Goal: Task Accomplishment & Management: Use online tool/utility

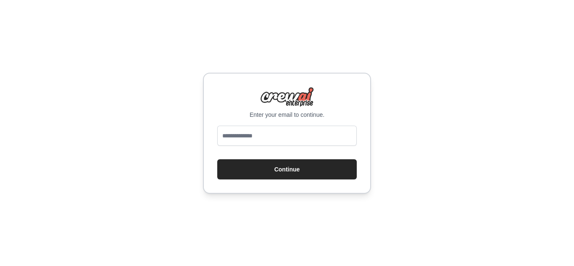
type input "**********"
click at [288, 167] on button "Continue" at bounding box center [286, 169] width 139 height 20
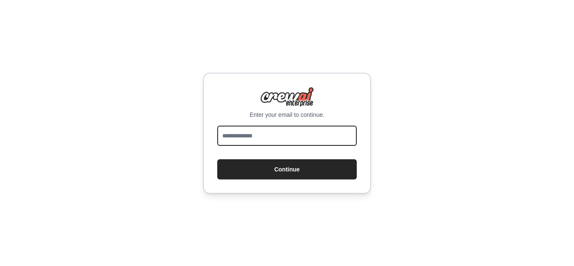
click at [284, 139] on input "email" at bounding box center [286, 136] width 139 height 20
type input "**********"
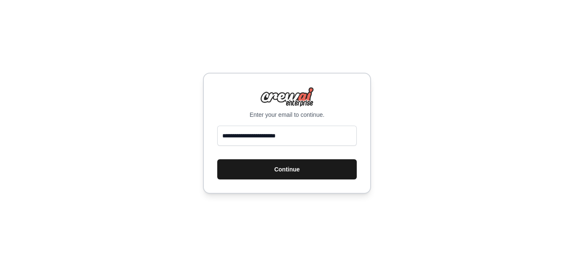
click at [289, 172] on button "Continue" at bounding box center [286, 169] width 139 height 20
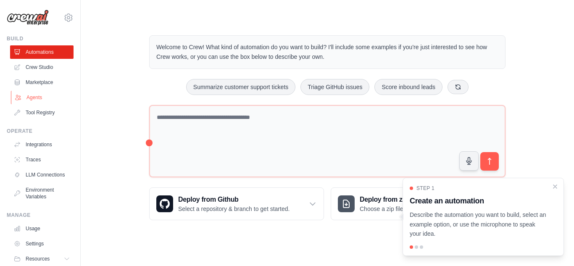
click at [48, 99] on link "Agents" at bounding box center [42, 97] width 63 height 13
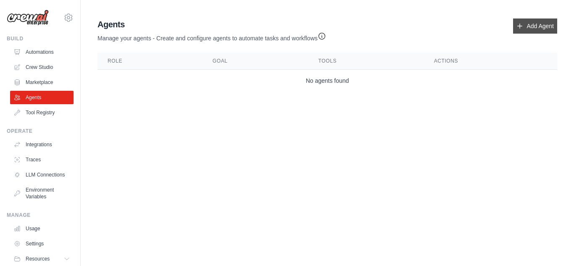
click at [537, 28] on link "Add Agent" at bounding box center [535, 25] width 44 height 15
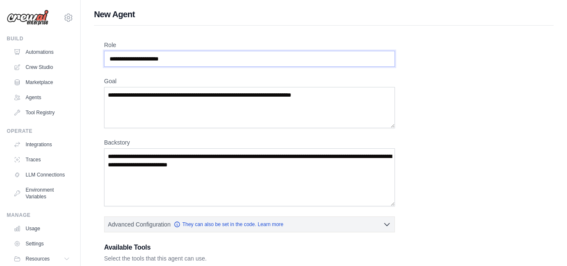
click at [173, 58] on input "Role" at bounding box center [249, 59] width 291 height 16
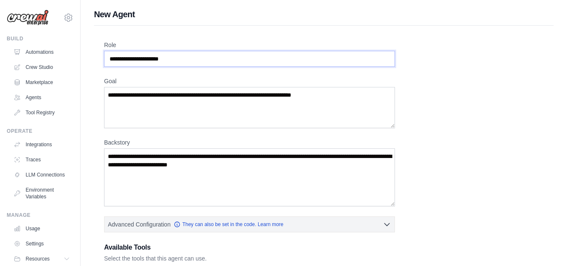
click at [173, 58] on input "Role" at bounding box center [249, 59] width 291 height 16
type input "*"
type input "*******"
click at [175, 97] on textarea "Goal" at bounding box center [249, 107] width 291 height 41
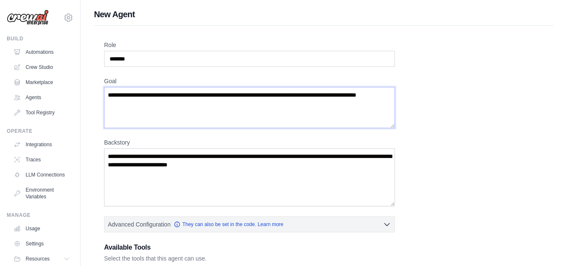
type textarea "**********"
click at [191, 167] on textarea "Backstory" at bounding box center [249, 177] width 291 height 58
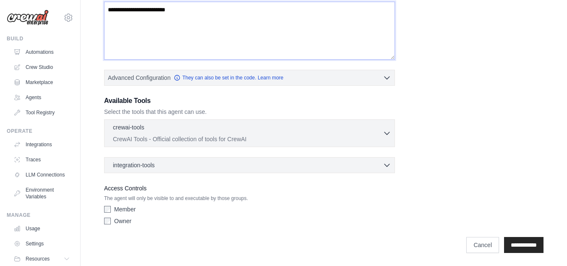
scroll to position [105, 0]
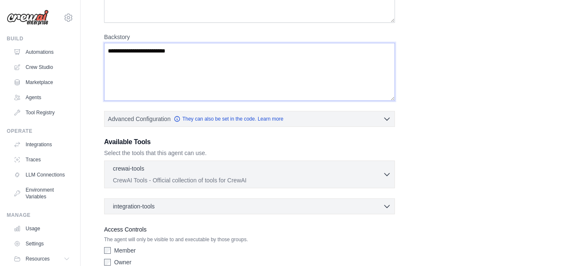
type textarea "**********"
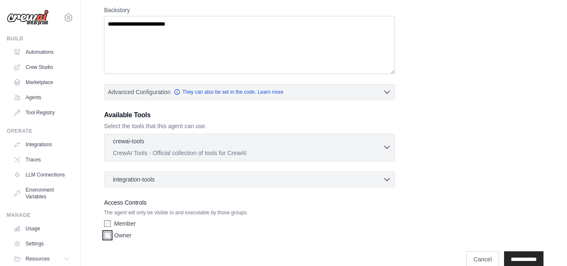
scroll to position [147, 0]
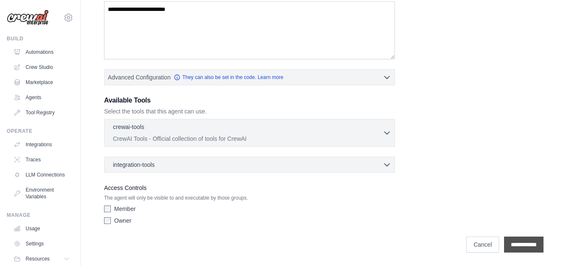
click at [530, 246] on input "**********" at bounding box center [523, 244] width 39 height 16
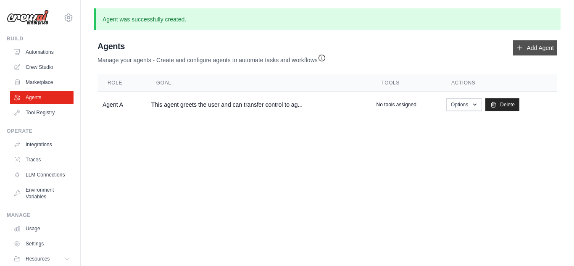
click at [537, 40] on link "Add Agent" at bounding box center [535, 47] width 44 height 15
click at [537, 44] on link "Add Agent" at bounding box center [535, 47] width 44 height 15
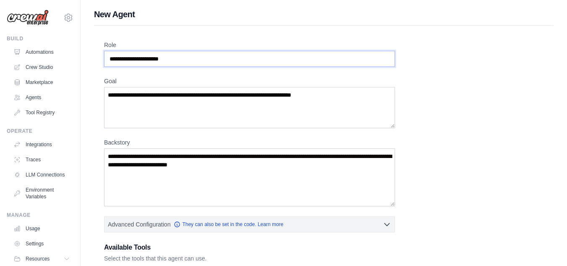
click at [225, 63] on input "Role" at bounding box center [249, 59] width 291 height 16
type input "*******"
type textarea "*"
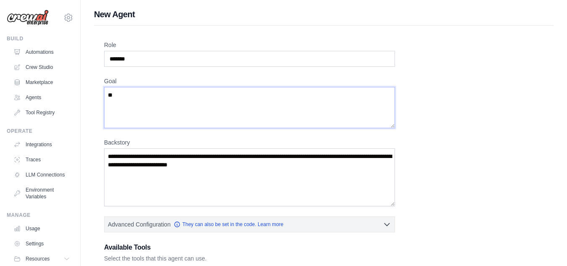
type textarea "*"
type textarea "**********"
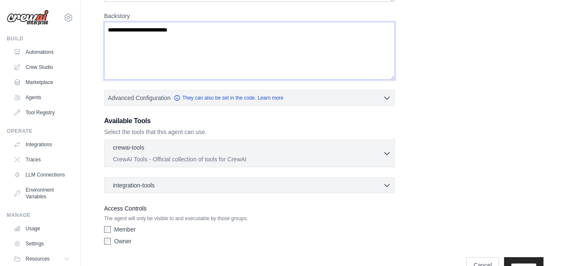
scroll to position [147, 0]
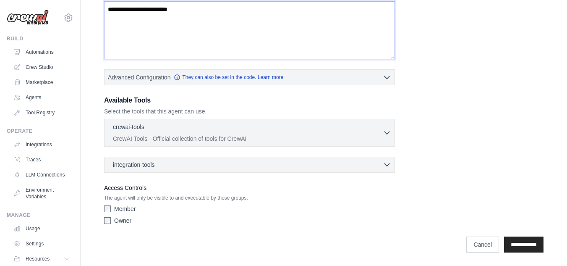
type textarea "**********"
click at [110, 205] on div "Member" at bounding box center [249, 209] width 291 height 8
click at [511, 244] on input "**********" at bounding box center [523, 244] width 39 height 16
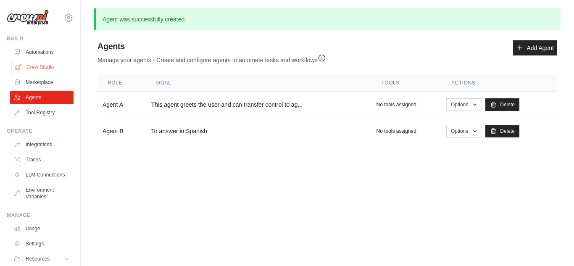
click at [45, 62] on link "Crew Studio" at bounding box center [42, 66] width 63 height 13
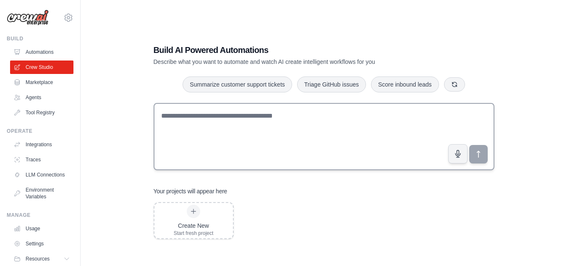
scroll to position [1, 0]
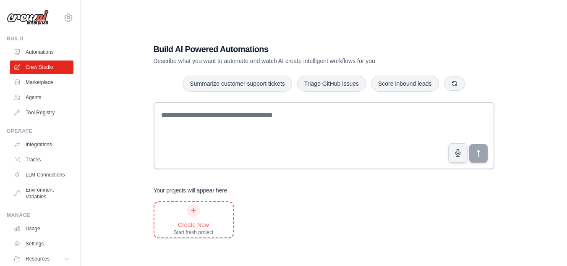
click at [188, 207] on div at bounding box center [193, 210] width 13 height 13
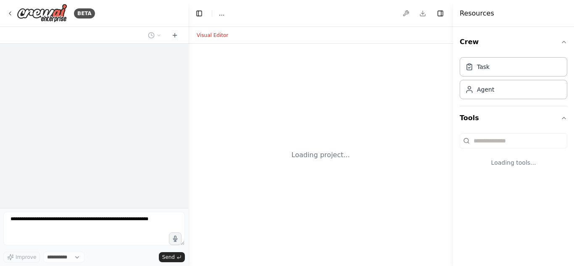
select select "****"
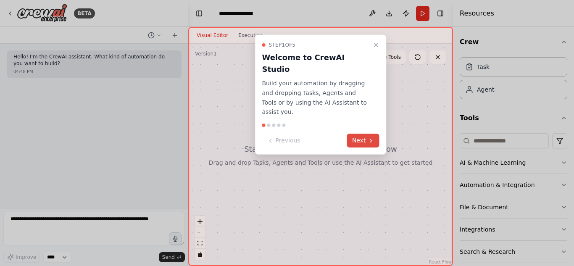
click at [364, 134] on button "Next" at bounding box center [363, 141] width 32 height 14
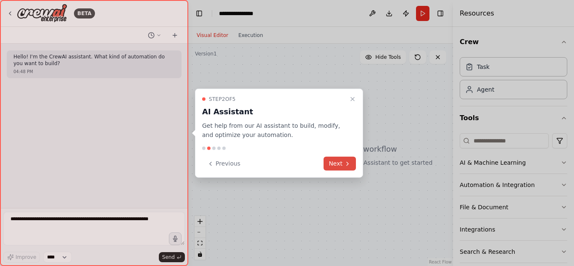
click at [341, 163] on button "Next" at bounding box center [339, 164] width 32 height 14
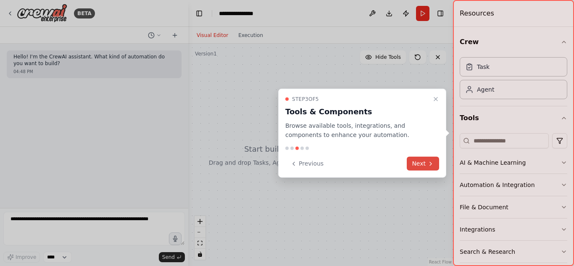
click at [420, 157] on button "Next" at bounding box center [422, 164] width 32 height 14
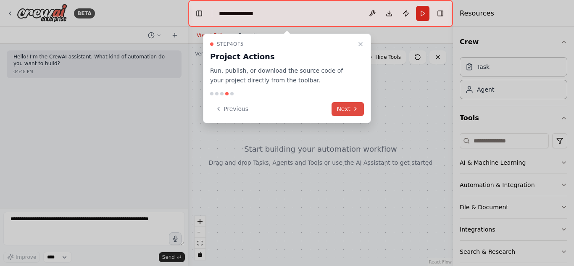
click at [342, 106] on button "Next" at bounding box center [347, 109] width 32 height 14
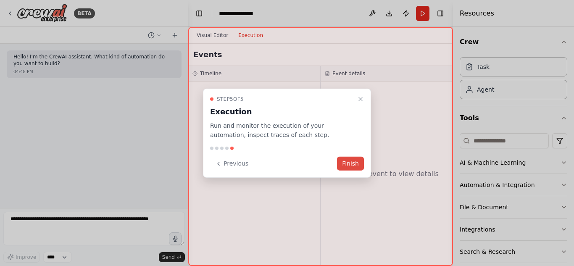
click at [354, 165] on button "Finish" at bounding box center [350, 164] width 27 height 14
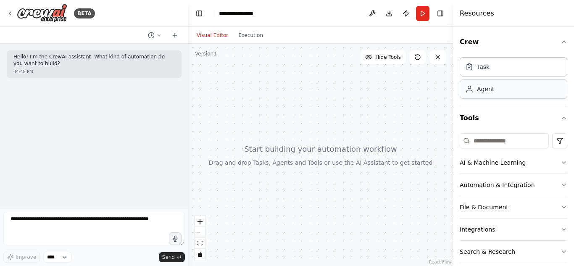
click at [514, 97] on div "Agent" at bounding box center [512, 88] width 107 height 19
click at [502, 68] on div "Task" at bounding box center [512, 66] width 107 height 19
click at [499, 91] on div "Agent" at bounding box center [512, 88] width 107 height 19
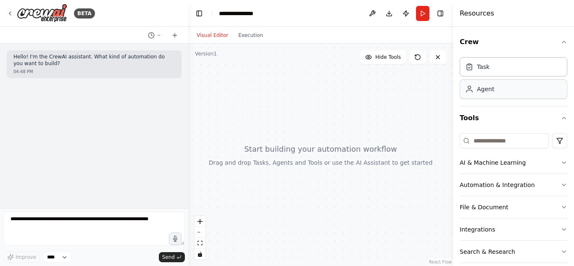
click at [499, 91] on div "Agent" at bounding box center [512, 88] width 107 height 19
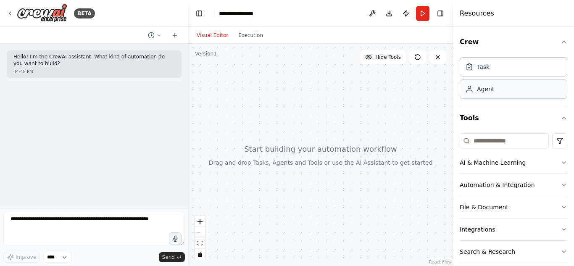
click at [499, 91] on div "Agent" at bounding box center [512, 88] width 107 height 19
drag, startPoint x: 363, startPoint y: 137, endPoint x: 340, endPoint y: 157, distance: 30.7
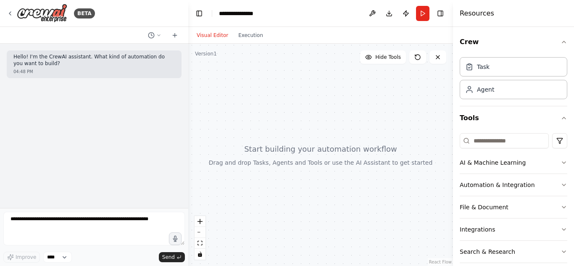
click at [340, 157] on div at bounding box center [320, 155] width 265 height 222
drag, startPoint x: 340, startPoint y: 157, endPoint x: 313, endPoint y: 142, distance: 30.7
click at [313, 142] on div at bounding box center [320, 155] width 265 height 222
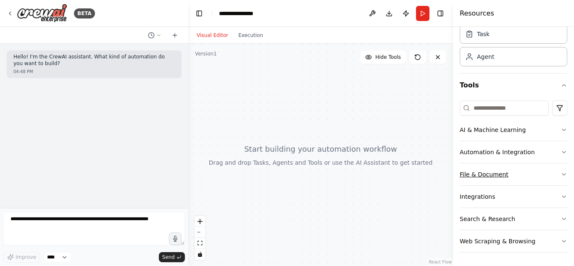
click at [498, 175] on button "File & Document" at bounding box center [512, 174] width 107 height 22
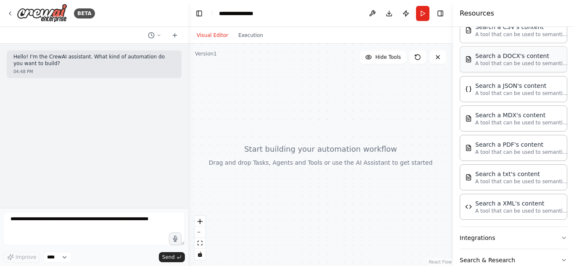
scroll to position [214, 0]
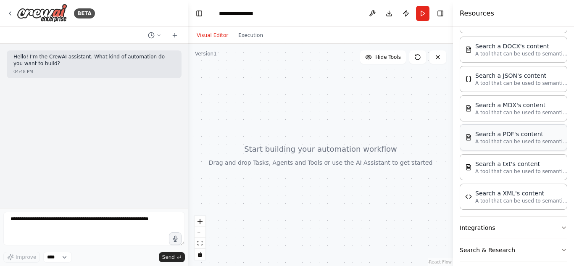
click at [522, 147] on div "Search a PDF's content A tool that can be used to semantic search a query from …" at bounding box center [512, 137] width 107 height 26
click at [517, 141] on p "A tool that can be used to semantic search a query from a PDF's content." at bounding box center [521, 141] width 92 height 7
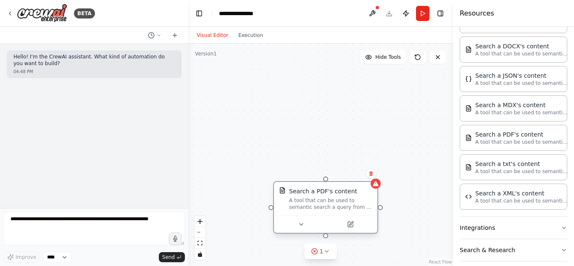
drag, startPoint x: 374, startPoint y: 207, endPoint x: 296, endPoint y: 191, distance: 79.3
click at [296, 191] on div "Search a PDF's content" at bounding box center [323, 191] width 68 height 8
click at [373, 15] on button at bounding box center [371, 13] width 13 height 15
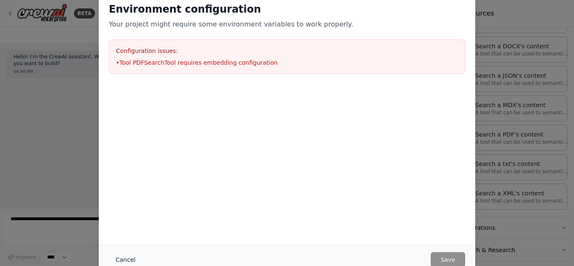
click at [125, 258] on button "Cancel" at bounding box center [125, 259] width 33 height 15
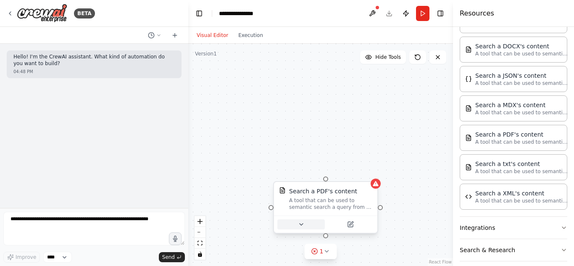
click at [302, 225] on icon at bounding box center [301, 224] width 7 height 7
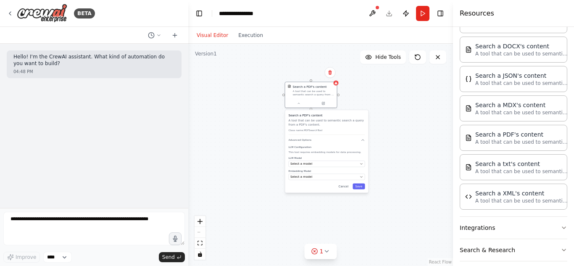
drag, startPoint x: 257, startPoint y: 227, endPoint x: 258, endPoint y: 109, distance: 118.4
click at [258, 109] on div "Search a PDF's content A tool that can be used to semantic search a query from …" at bounding box center [320, 155] width 265 height 222
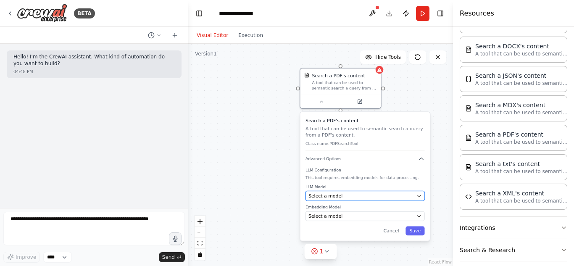
click at [333, 191] on button "Select a model" at bounding box center [364, 196] width 119 height 10
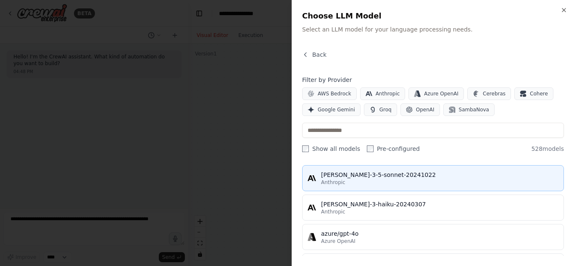
scroll to position [0, 0]
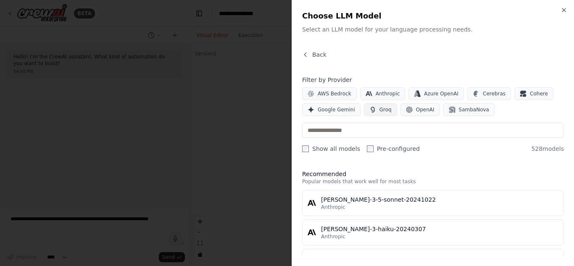
click at [379, 108] on span "Groq" at bounding box center [385, 109] width 12 height 7
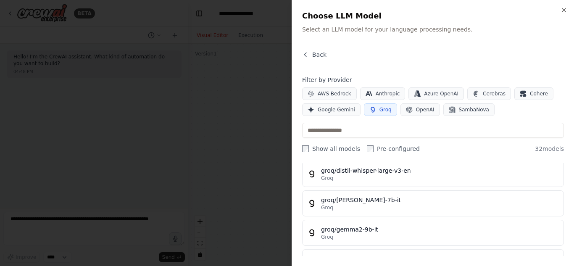
scroll to position [58, 0]
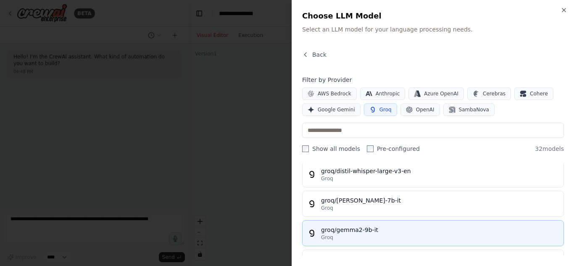
click at [354, 229] on div "groq/gemma2-9b-it" at bounding box center [439, 229] width 237 height 8
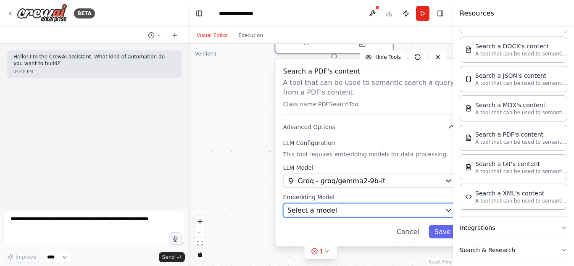
click at [350, 208] on div "Select a model" at bounding box center [363, 210] width 153 height 10
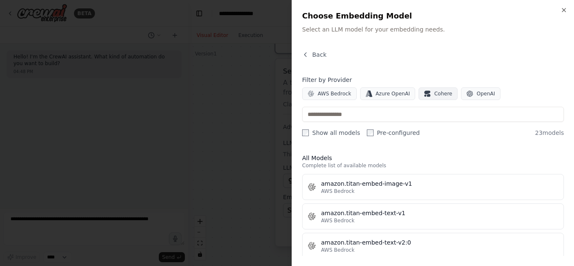
click at [434, 97] on span "Cohere" at bounding box center [443, 93] width 18 height 7
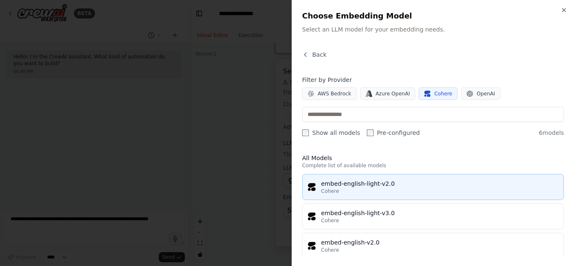
scroll to position [36, 0]
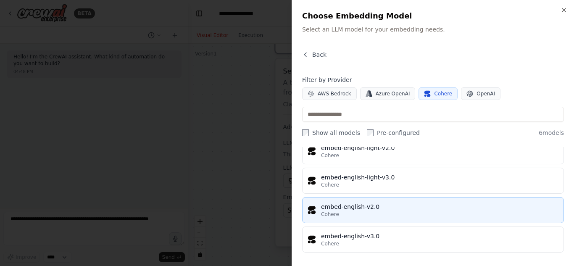
click at [346, 210] on div "embed-english-v2.0" at bounding box center [439, 206] width 237 height 8
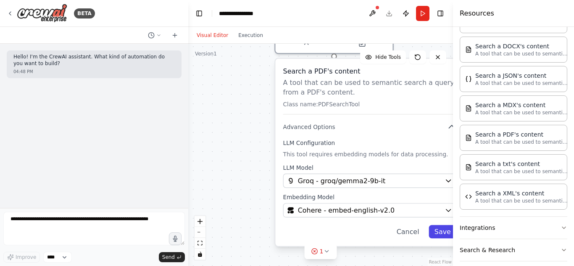
click at [442, 234] on button "Save" at bounding box center [442, 231] width 28 height 13
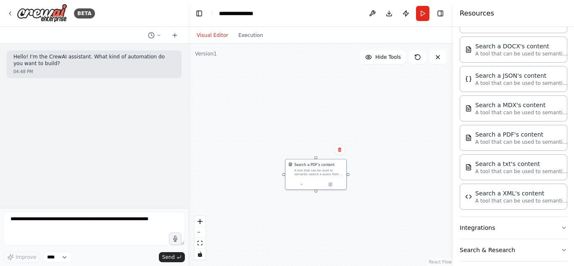
drag, startPoint x: 383, startPoint y: 141, endPoint x: 349, endPoint y: 195, distance: 64.8
click at [349, 195] on div "Search a PDF's content A tool that can be used to semantic search a query from …" at bounding box center [320, 155] width 265 height 222
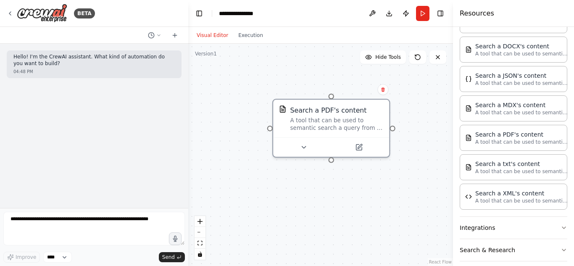
drag, startPoint x: 349, startPoint y: 185, endPoint x: 363, endPoint y: 210, distance: 29.5
click at [363, 210] on div "Search a PDF's content A tool that can be used to semantic search a query from …" at bounding box center [320, 155] width 265 height 222
drag, startPoint x: 363, startPoint y: 210, endPoint x: 446, endPoint y: 120, distance: 122.5
click at [446, 120] on div "Search a PDF's content A tool that can be used to semantic search a query from …" at bounding box center [320, 155] width 265 height 222
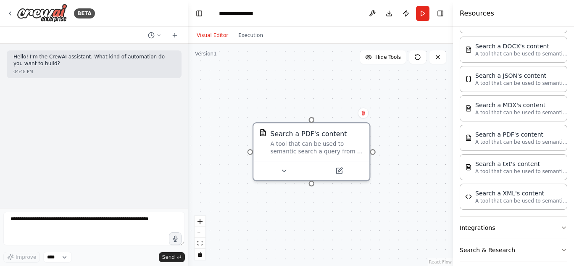
drag, startPoint x: 388, startPoint y: 176, endPoint x: 283, endPoint y: 285, distance: 150.9
click at [283, 265] on html "**********" at bounding box center [287, 133] width 574 height 266
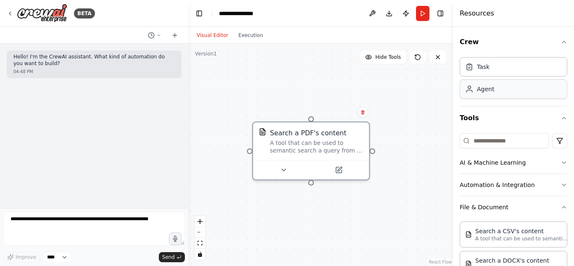
click at [497, 90] on div "Agent" at bounding box center [512, 88] width 107 height 19
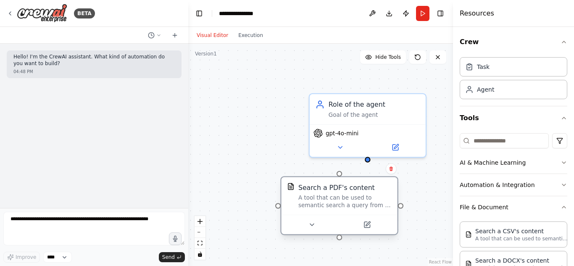
drag, startPoint x: 311, startPoint y: 134, endPoint x: 337, endPoint y: 211, distance: 81.5
click at [337, 211] on div "Search a PDF's content A tool that can be used to semantic search a query from …" at bounding box center [339, 196] width 116 height 38
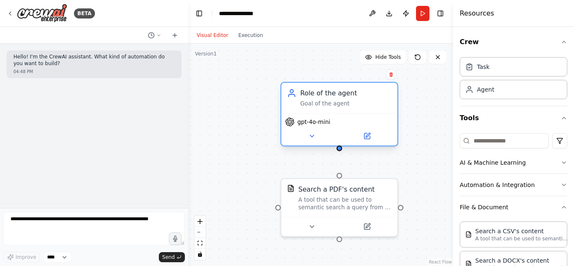
drag, startPoint x: 371, startPoint y: 116, endPoint x: 338, endPoint y: 105, distance: 35.3
click at [338, 105] on div "Goal of the agent" at bounding box center [346, 104] width 92 height 8
click at [312, 135] on icon at bounding box center [311, 136] width 4 height 2
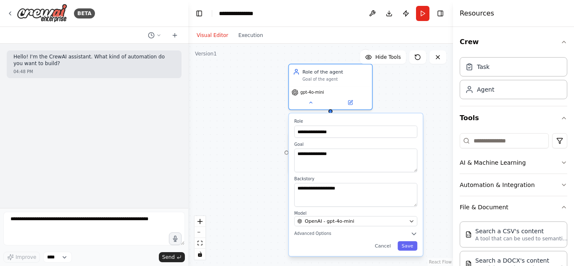
drag, startPoint x: 255, startPoint y: 147, endPoint x: 234, endPoint y: 95, distance: 56.4
click at [234, 95] on div "**********" at bounding box center [320, 155] width 265 height 222
click at [355, 134] on input "**********" at bounding box center [355, 132] width 123 height 12
type input "*"
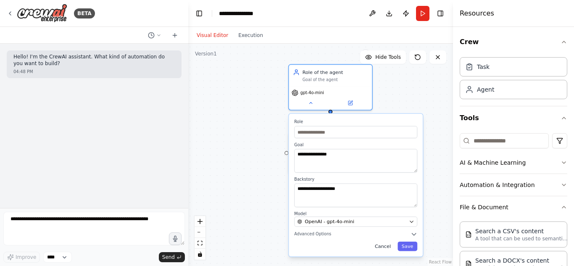
click at [388, 247] on button "Cancel" at bounding box center [382, 246] width 24 height 10
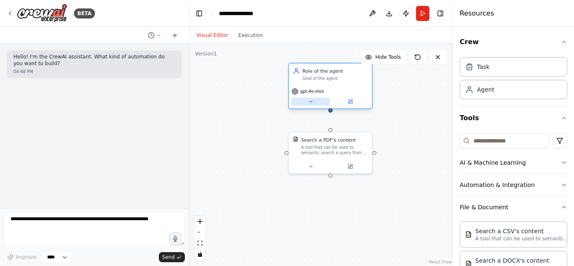
click at [311, 101] on icon at bounding box center [310, 101] width 5 height 5
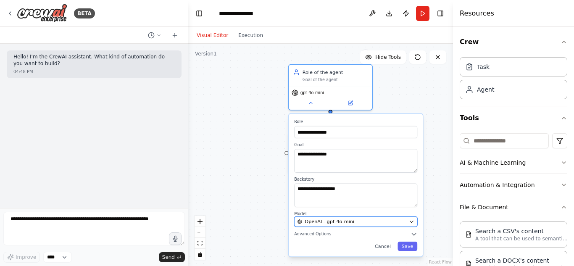
click at [352, 222] on div "OpenAI - gpt-4o-mini" at bounding box center [351, 221] width 109 height 7
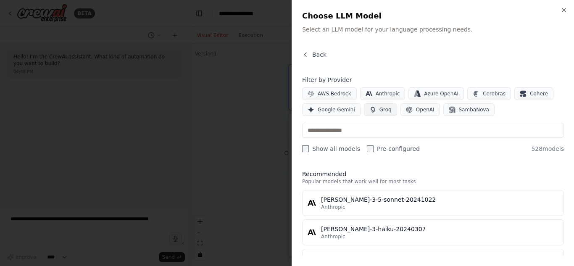
click at [381, 108] on span "Groq" at bounding box center [385, 109] width 12 height 7
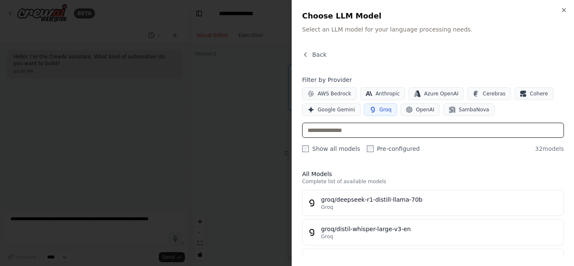
click at [380, 136] on input "text" at bounding box center [433, 130] width 262 height 15
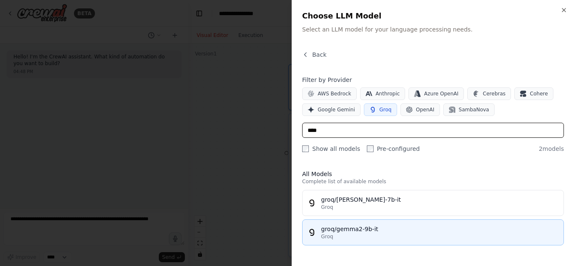
type input "****"
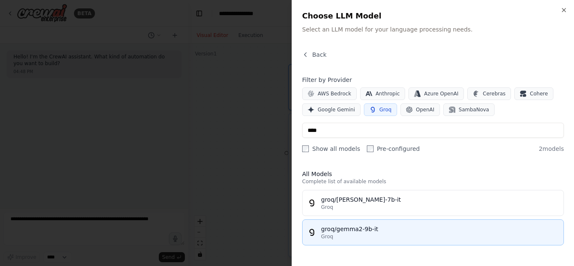
click at [369, 234] on div "Groq" at bounding box center [439, 236] width 237 height 7
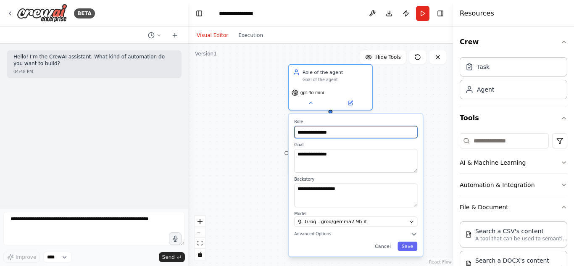
click at [353, 131] on input "**********" at bounding box center [355, 132] width 123 height 12
click at [405, 244] on button "Save" at bounding box center [407, 246] width 20 height 10
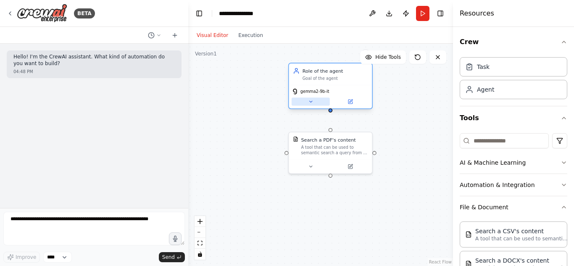
click at [312, 102] on icon at bounding box center [310, 101] width 5 height 5
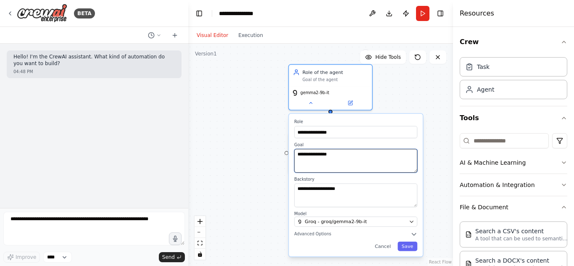
click at [347, 149] on textarea "**********" at bounding box center [355, 161] width 123 height 24
type textarea "*"
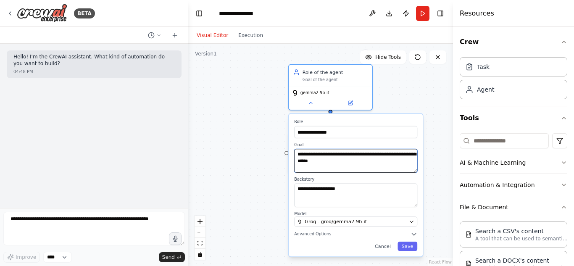
type textarea "**********"
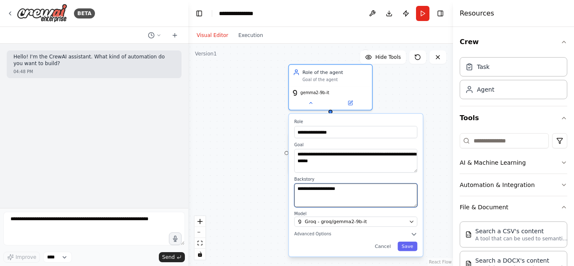
click at [351, 193] on textarea "**********" at bounding box center [355, 196] width 123 height 24
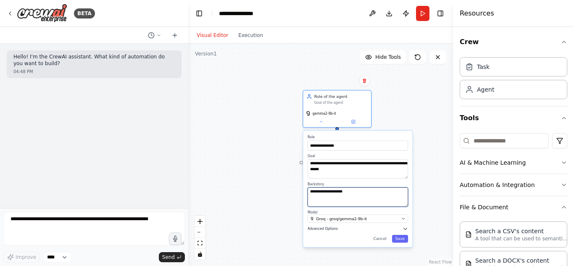
type textarea "**********"
click at [402, 231] on icon "button" at bounding box center [404, 228] width 5 height 5
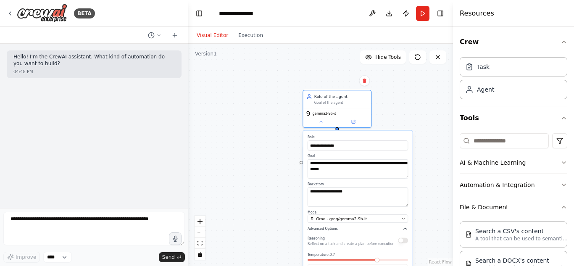
click at [402, 231] on icon "button" at bounding box center [404, 228] width 5 height 5
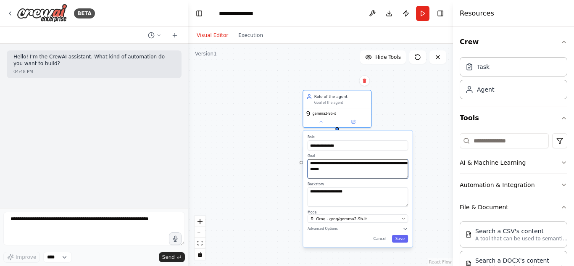
type textarea "**********"
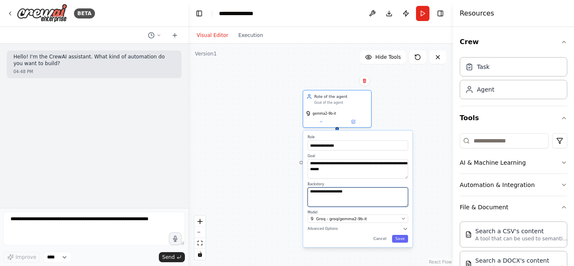
click at [355, 196] on textarea "**********" at bounding box center [357, 196] width 100 height 19
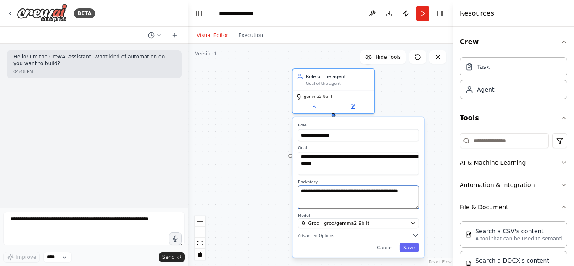
type textarea "**********"
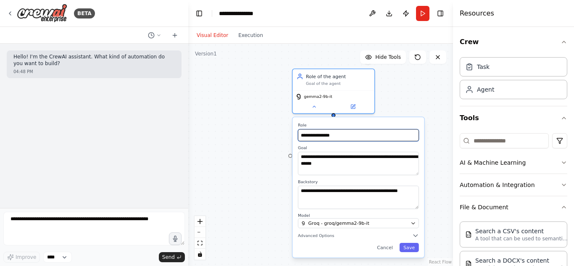
click at [361, 138] on input "**********" at bounding box center [358, 135] width 121 height 12
type input "**********"
click at [417, 245] on button "Save" at bounding box center [408, 247] width 19 height 9
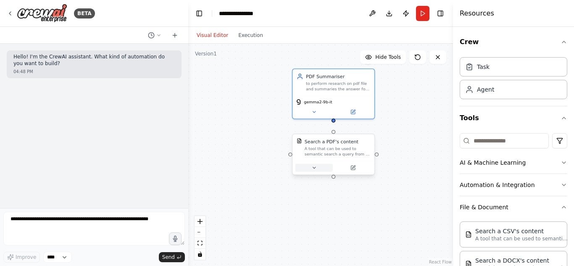
click at [314, 169] on icon at bounding box center [313, 167] width 5 height 5
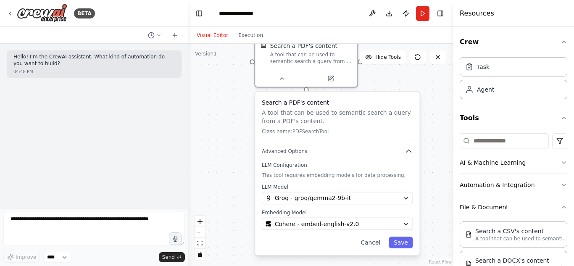
drag, startPoint x: 410, startPoint y: 160, endPoint x: 378, endPoint y: 64, distance: 101.5
click at [378, 64] on div "Search a PDF's content A tool that can be used to semantic search a query from …" at bounding box center [320, 155] width 265 height 222
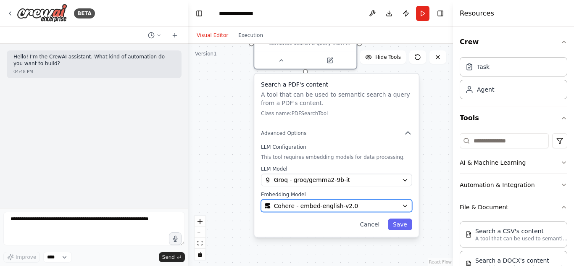
click at [354, 202] on div "Cohere - embed-english-v2.0" at bounding box center [332, 206] width 134 height 8
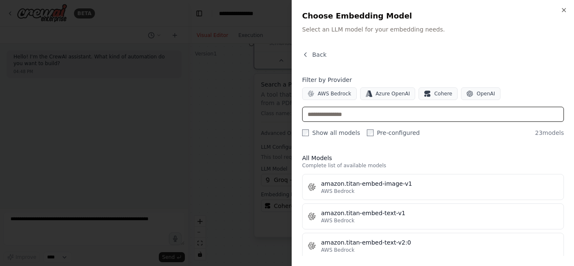
click at [385, 113] on input "text" at bounding box center [433, 114] width 262 height 15
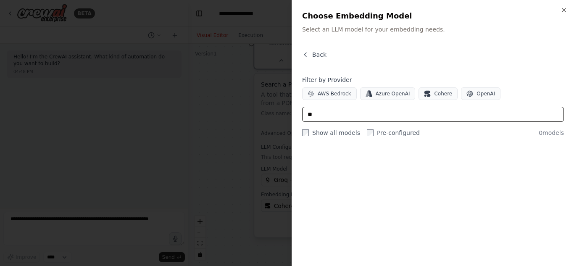
type input "*"
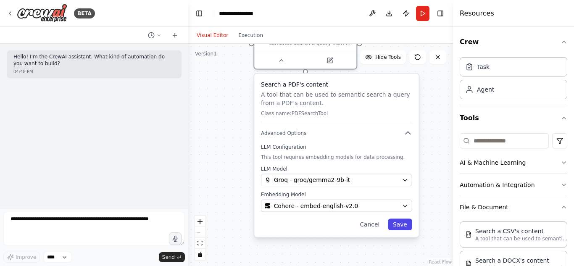
click at [409, 227] on button "Save" at bounding box center [400, 224] width 24 height 12
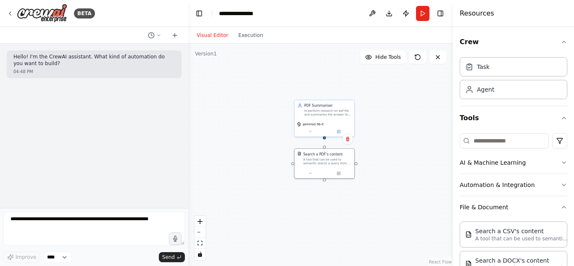
drag, startPoint x: 378, startPoint y: 131, endPoint x: 367, endPoint y: 214, distance: 84.0
click at [367, 214] on div "Search a PDF's content A tool that can be used to semantic search a query from …" at bounding box center [320, 155] width 265 height 222
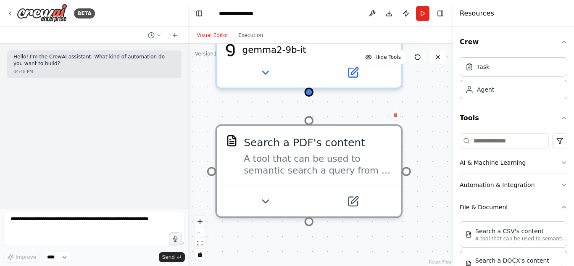
drag, startPoint x: 352, startPoint y: 187, endPoint x: 401, endPoint y: 260, distance: 88.6
click at [401, 260] on div "Search a PDF's content A tool that can be used to semantic search a query from …" at bounding box center [320, 155] width 265 height 222
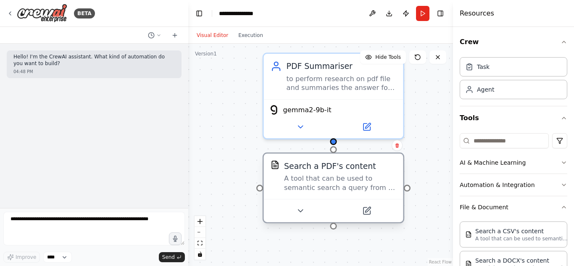
drag, startPoint x: 334, startPoint y: 165, endPoint x: 330, endPoint y: 148, distance: 17.1
click at [330, 152] on div "Search a PDF's content A tool that can be used to semantic search a query from …" at bounding box center [333, 187] width 142 height 71
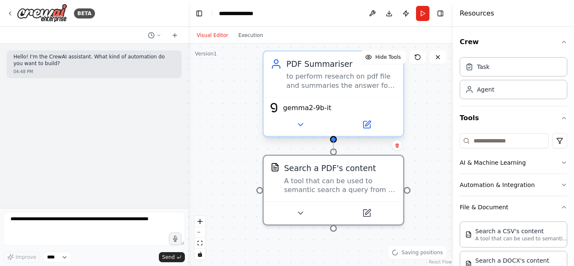
drag, startPoint x: 334, startPoint y: 149, endPoint x: 334, endPoint y: 142, distance: 7.6
click at [334, 142] on div "Search a PDF's content A tool that can be used to semantic search a query from …" at bounding box center [225, 67] width 357 height 300
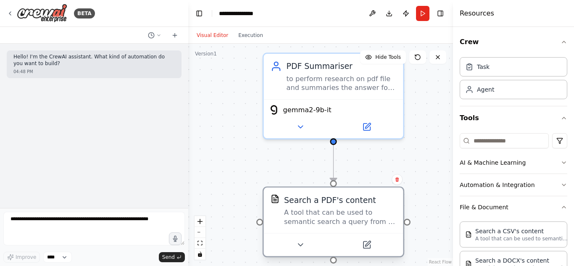
drag, startPoint x: 335, startPoint y: 155, endPoint x: 336, endPoint y: 195, distance: 39.9
click at [336, 195] on div "Search a PDF's content A tool that can be used to semantic search a query from …" at bounding box center [333, 209] width 139 height 45
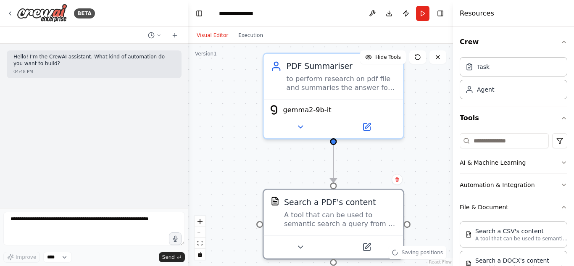
click at [336, 183] on div ".deletable-edge-delete-btn { width: 20px; height: 20px; border: 0px solid #ffff…" at bounding box center [320, 155] width 265 height 222
drag, startPoint x: 335, startPoint y: 178, endPoint x: 339, endPoint y: 155, distance: 23.4
click at [339, 155] on div "Search a PDF's content A tool that can be used to semantic search a query from …" at bounding box center [320, 155] width 265 height 222
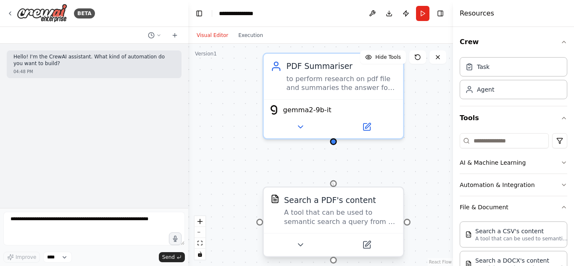
click at [333, 182] on div at bounding box center [333, 183] width 7 height 7
click at [334, 184] on div at bounding box center [333, 183] width 7 height 7
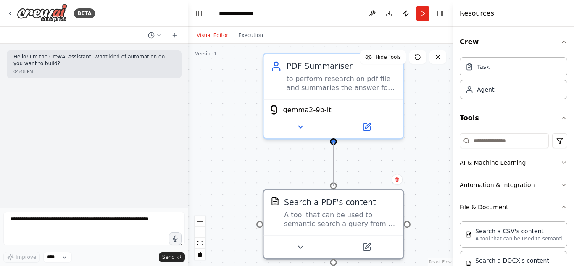
drag, startPoint x: 334, startPoint y: 184, endPoint x: 330, endPoint y: 145, distance: 38.4
click at [330, 145] on div "Search a PDF's content A tool that can be used to semantic search a query from …" at bounding box center [320, 155] width 265 height 222
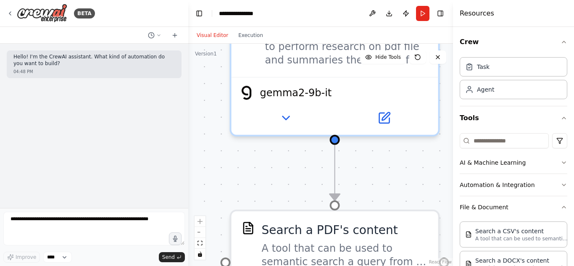
click at [361, 162] on div ".deletable-edge-delete-btn { width: 20px; height: 20px; border: 0px solid #ffff…" at bounding box center [320, 155] width 265 height 222
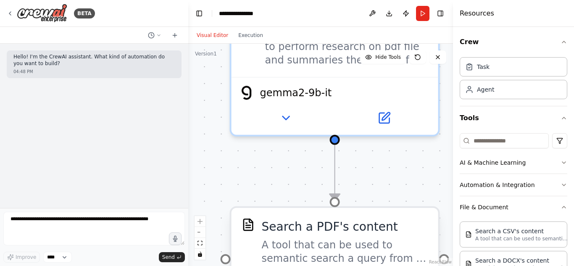
click at [348, 222] on div "Search a PDF's content" at bounding box center [330, 226] width 136 height 17
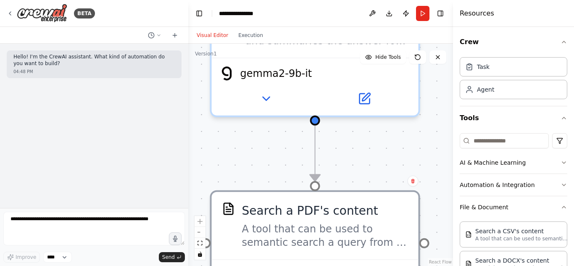
drag, startPoint x: 391, startPoint y: 180, endPoint x: 399, endPoint y: 166, distance: 16.6
click at [399, 166] on div ".deletable-edge-delete-btn { width: 20px; height: 20px; border: 0px solid #ffff…" at bounding box center [320, 155] width 265 height 222
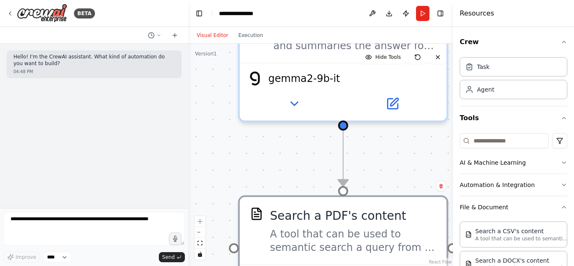
click at [399, 166] on div ".deletable-edge-delete-btn { width: 20px; height: 20px; border: 0px solid #ffff…" at bounding box center [320, 155] width 265 height 222
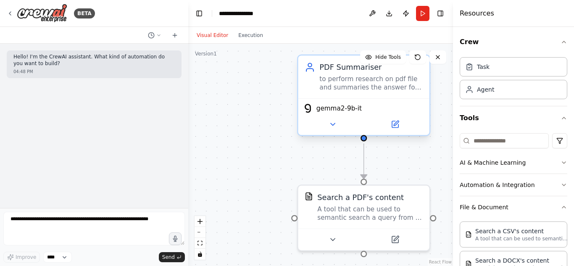
click at [362, 142] on div ".deletable-edge-delete-btn { width: 20px; height: 20px; border: 0px solid #ffff…" at bounding box center [320, 155] width 265 height 222
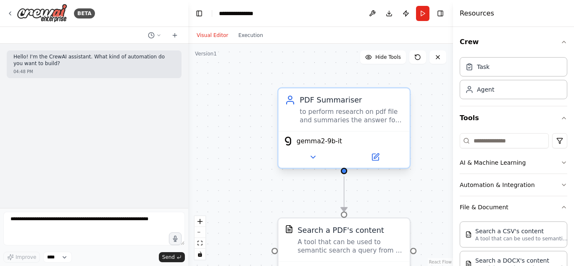
drag, startPoint x: 362, startPoint y: 142, endPoint x: 342, endPoint y: 174, distance: 37.9
click at [342, 174] on div ".deletable-edge-delete-btn { width: 20px; height: 20px; border: 0px solid #ffff…" at bounding box center [320, 155] width 265 height 222
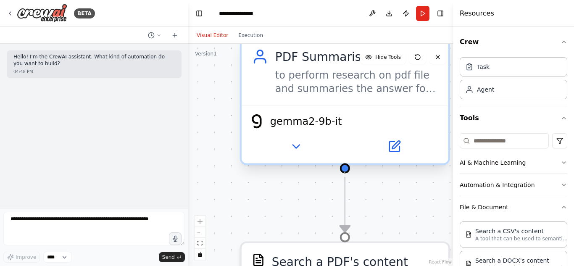
click at [344, 173] on div at bounding box center [345, 168] width 10 height 10
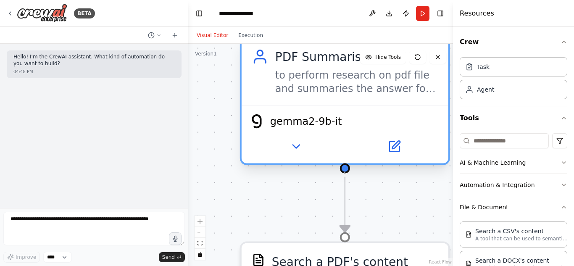
click at [344, 173] on div at bounding box center [345, 168] width 10 height 10
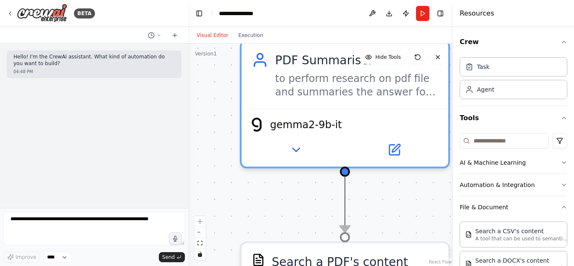
click at [345, 199] on icon "Edge from eeb79d67-d202-48d9-9843-aabe0e8f597e to ef38d93b-8eb6-4815-9217-e1bc2…" at bounding box center [345, 204] width 0 height 55
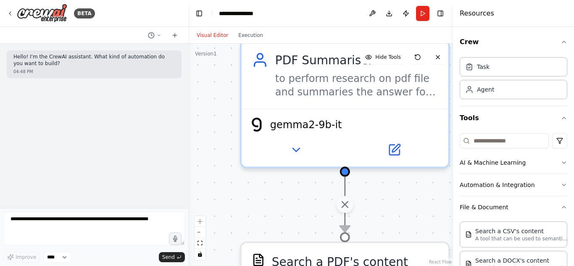
click at [346, 199] on icon at bounding box center [345, 204] width 12 height 13
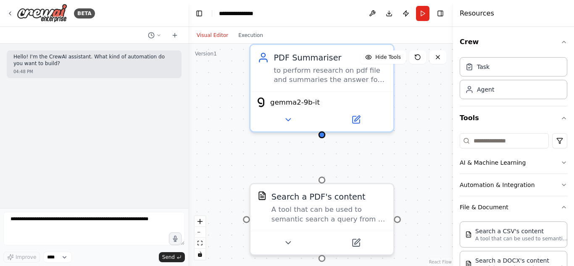
drag, startPoint x: 348, startPoint y: 200, endPoint x: 325, endPoint y: 155, distance: 51.3
click at [325, 155] on div "Search a PDF's content A tool that can be used to semantic search a query from …" at bounding box center [320, 155] width 265 height 222
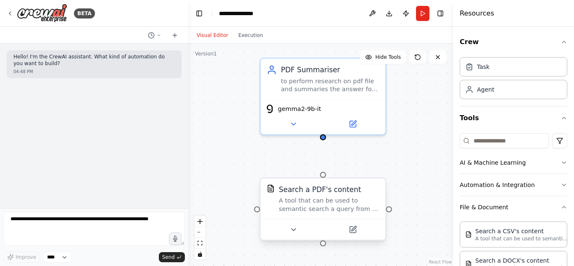
click at [330, 202] on div "A tool that can be used to semantic search a query from a PDF's content." at bounding box center [329, 205] width 100 height 16
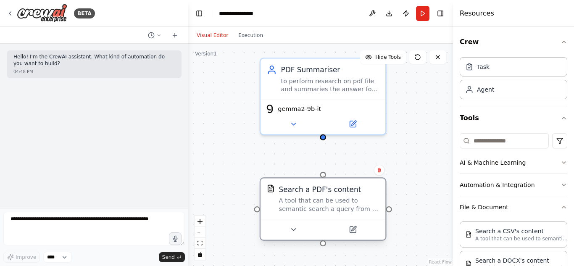
click at [324, 177] on div at bounding box center [323, 175] width 6 height 6
click at [440, 61] on button at bounding box center [437, 56] width 17 height 13
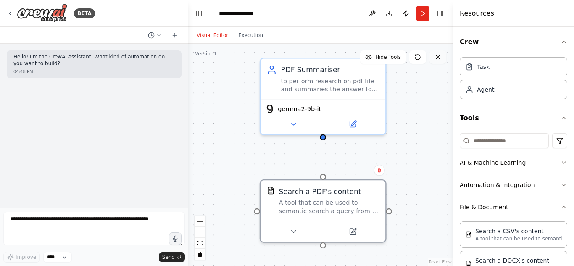
click at [438, 59] on icon at bounding box center [437, 57] width 7 height 7
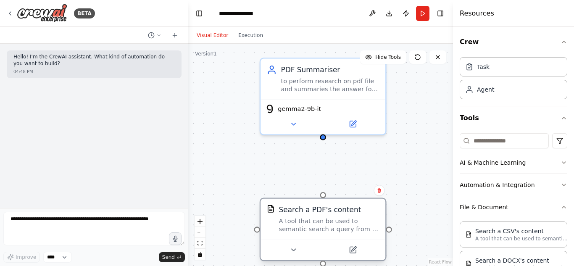
drag, startPoint x: 330, startPoint y: 194, endPoint x: 333, endPoint y: 215, distance: 20.9
click at [333, 215] on div "Search a PDF's content A tool that can be used to semantic search a query from …" at bounding box center [329, 219] width 100 height 29
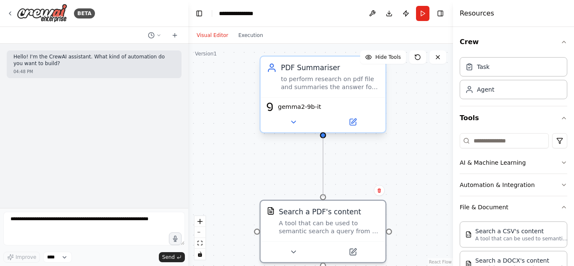
drag, startPoint x: 325, startPoint y: 197, endPoint x: 323, endPoint y: 139, distance: 57.1
click at [323, 139] on div "Search a PDF's content A tool that can be used to semantic search a query from …" at bounding box center [320, 155] width 265 height 222
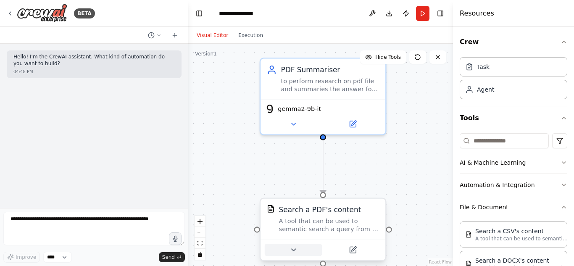
click at [301, 244] on button at bounding box center [293, 250] width 57 height 12
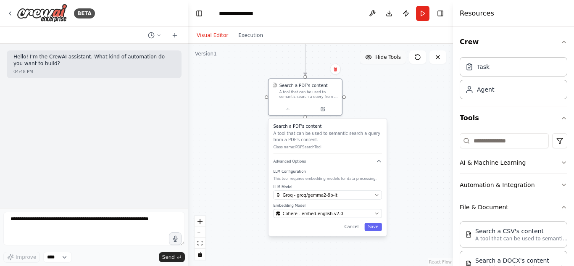
drag, startPoint x: 389, startPoint y: 193, endPoint x: 379, endPoint y: 58, distance: 135.1
click at [379, 58] on div "Version 1 Hide Tools .deletable-edge-delete-btn { width: 20px; height: 20px; bo…" at bounding box center [320, 155] width 265 height 222
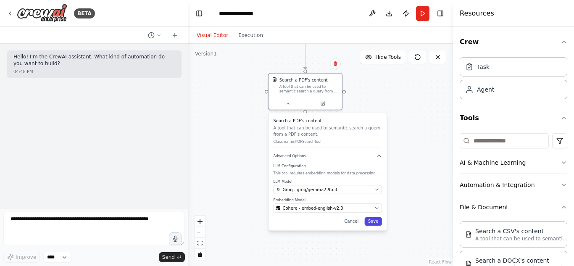
click at [378, 224] on button "Save" at bounding box center [372, 221] width 17 height 8
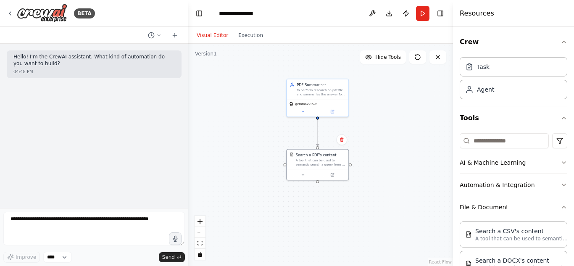
drag, startPoint x: 385, startPoint y: 75, endPoint x: 390, endPoint y: 136, distance: 61.5
click at [390, 136] on div ".deletable-edge-delete-btn { width: 20px; height: 20px; border: 0px solid #ffff…" at bounding box center [320, 155] width 265 height 222
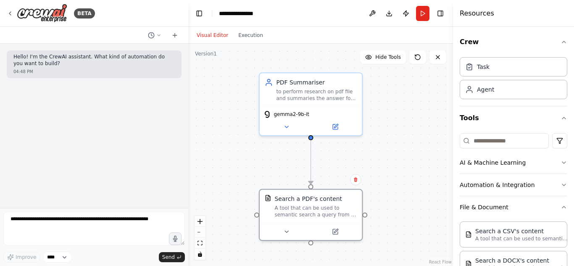
drag, startPoint x: 388, startPoint y: 125, endPoint x: 428, endPoint y: 151, distance: 47.4
click at [428, 151] on div ".deletable-edge-delete-btn { width: 20px; height: 20px; border: 0px solid #ffff…" at bounding box center [320, 155] width 265 height 222
click at [311, 153] on icon "Edge from eeb79d67-d202-48d9-9843-aabe0e8f597e to ef38d93b-8eb6-4815-9217-e1bc2…" at bounding box center [311, 162] width 0 height 44
click at [311, 162] on icon at bounding box center [310, 161] width 3 height 3
click at [315, 216] on div "Search a PDF's content A tool that can be used to semantic search a query from …" at bounding box center [311, 204] width 102 height 33
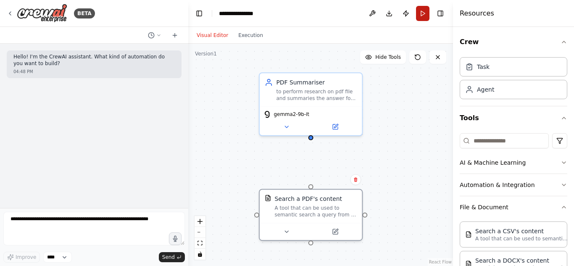
click at [425, 16] on button "Run" at bounding box center [422, 13] width 13 height 15
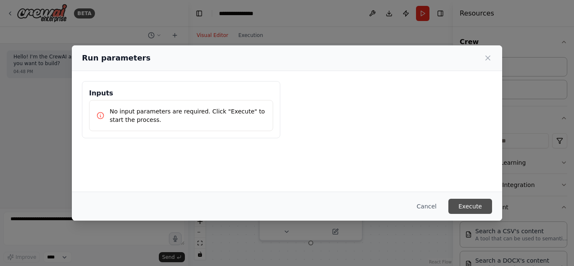
click at [467, 202] on button "Execute" at bounding box center [470, 206] width 44 height 15
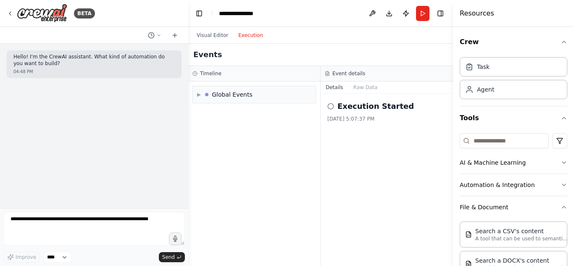
click at [252, 37] on button "Execution" at bounding box center [250, 35] width 35 height 10
click at [493, 71] on div "Task" at bounding box center [512, 66] width 107 height 19
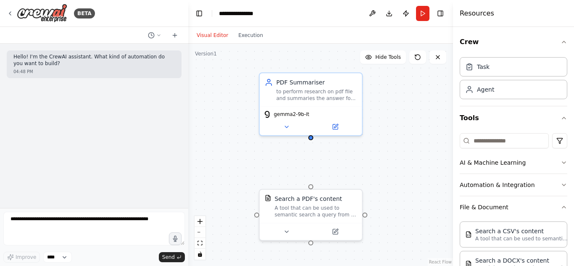
click at [215, 32] on button "Visual Editor" at bounding box center [212, 35] width 42 height 10
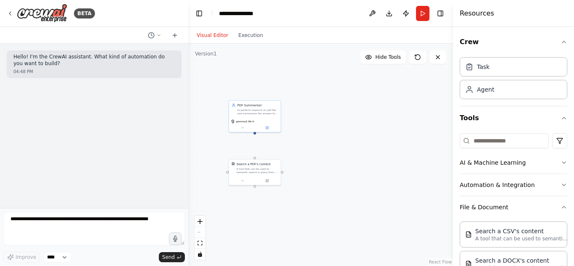
drag, startPoint x: 389, startPoint y: 118, endPoint x: 283, endPoint y: 125, distance: 106.4
click at [283, 125] on div "Search a PDF's content A tool that can be used to semantic search a query from …" at bounding box center [320, 155] width 265 height 222
drag, startPoint x: 413, startPoint y: 132, endPoint x: 378, endPoint y: 121, distance: 36.3
click at [378, 121] on div "Task description" at bounding box center [388, 120] width 41 height 3
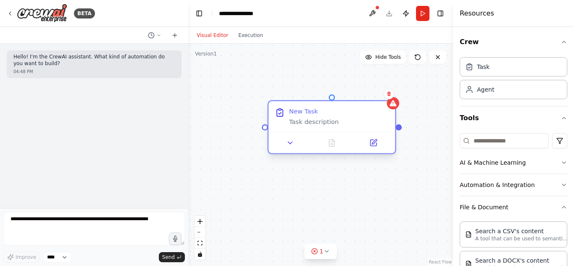
drag, startPoint x: 386, startPoint y: 101, endPoint x: 333, endPoint y: 115, distance: 55.3
click at [333, 115] on div "New Task" at bounding box center [339, 111] width 100 height 8
click at [292, 145] on icon at bounding box center [290, 143] width 8 height 8
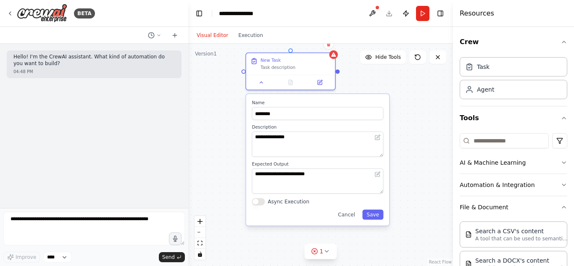
drag, startPoint x: 241, startPoint y: 147, endPoint x: 212, endPoint y: 84, distance: 69.1
click at [212, 84] on div "**********" at bounding box center [320, 155] width 265 height 222
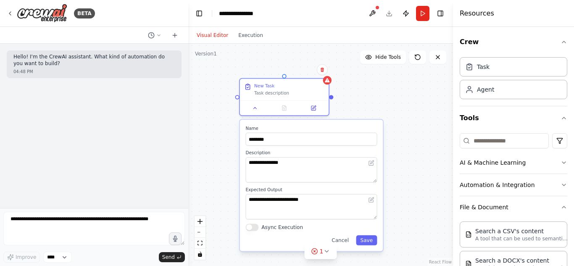
drag, startPoint x: 212, startPoint y: 84, endPoint x: 197, endPoint y: 118, distance: 36.8
click at [197, 118] on div "**********" at bounding box center [320, 155] width 265 height 222
